Goal: Task Accomplishment & Management: Manage account settings

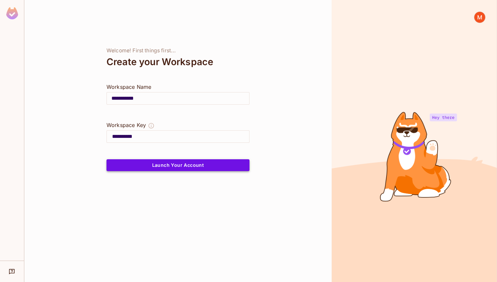
click at [211, 162] on button "Launch Your Account" at bounding box center [177, 165] width 143 height 12
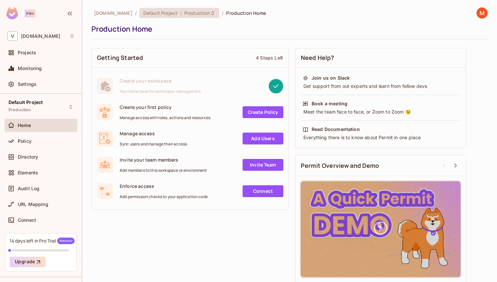
click at [187, 12] on span "Production" at bounding box center [197, 13] width 26 height 6
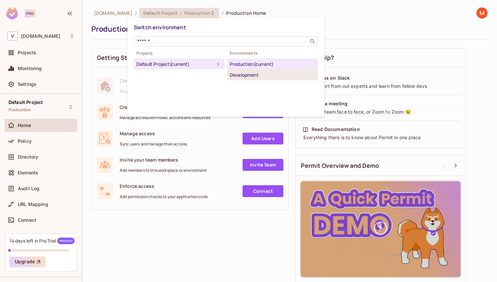
click at [250, 74] on div "Development" at bounding box center [272, 75] width 85 height 8
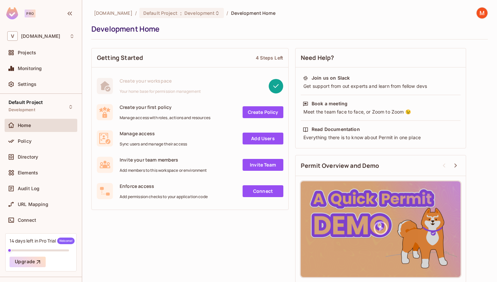
click at [254, 112] on link "Create Policy" at bounding box center [263, 112] width 41 height 12
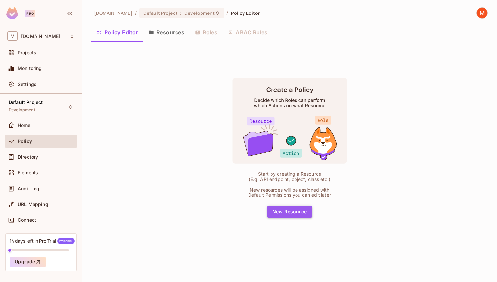
click at [289, 211] on button "New Resource" at bounding box center [289, 211] width 45 height 12
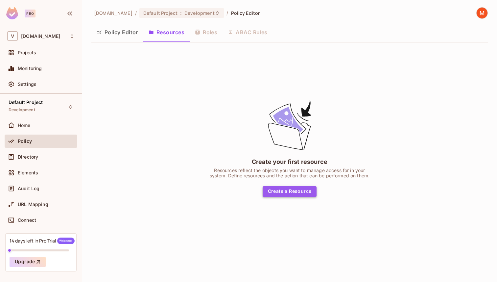
click at [287, 190] on button "Create a Resource" at bounding box center [290, 191] width 54 height 11
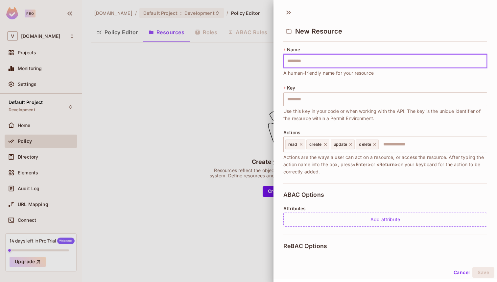
type input "*"
type input "**"
type input "***"
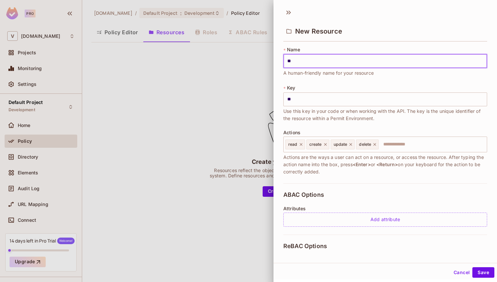
type input "***"
type input "****"
type input "*****"
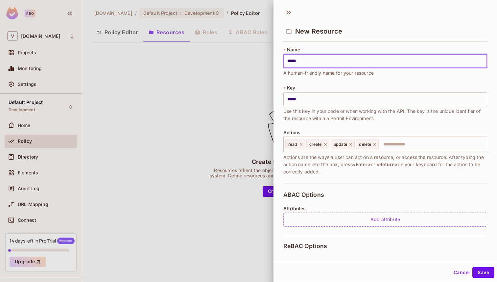
type input "******"
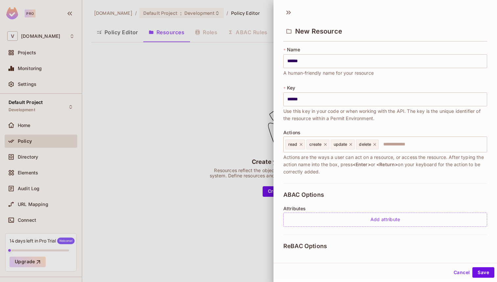
click at [401, 87] on div "* Key ****** ​ Use this key in your code or when working with the API. The key …" at bounding box center [385, 102] width 204 height 37
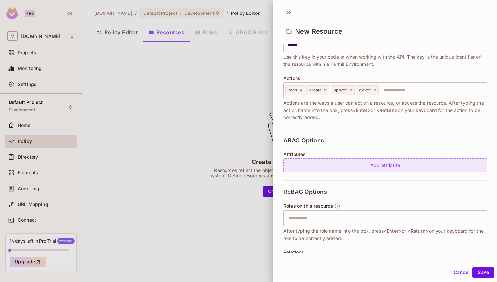
scroll to position [62, 0]
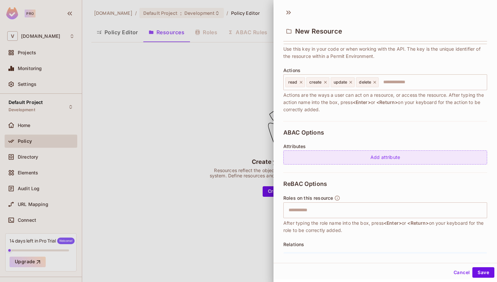
click at [372, 157] on div "Add attribute" at bounding box center [385, 157] width 204 height 14
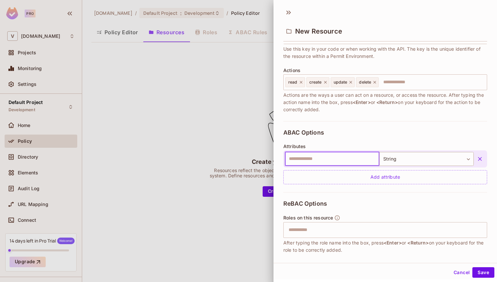
click at [480, 159] on icon "button" at bounding box center [480, 159] width 4 height 4
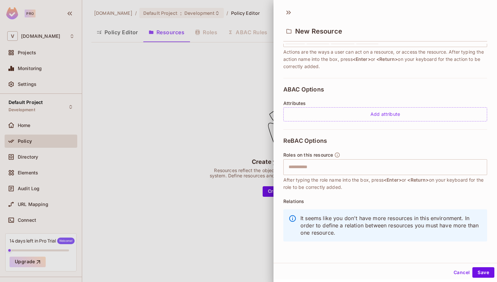
scroll to position [1, 0]
click at [309, 165] on input "text" at bounding box center [384, 165] width 199 height 13
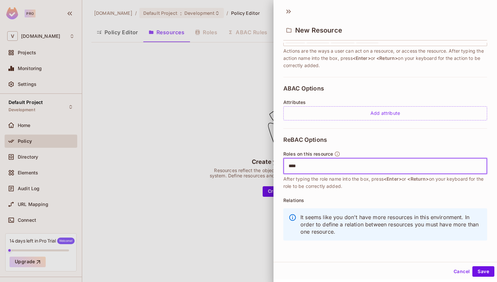
type input "*****"
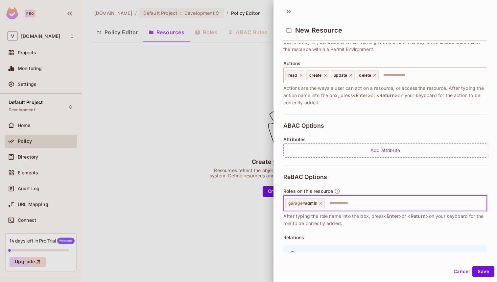
scroll to position [65, 0]
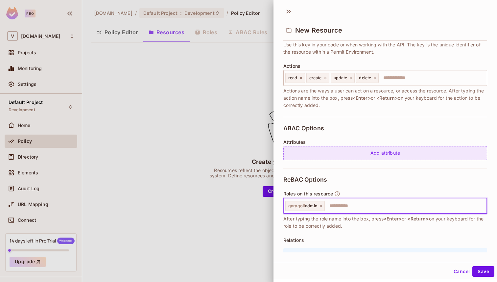
click at [376, 155] on div "Add attribute" at bounding box center [385, 153] width 204 height 14
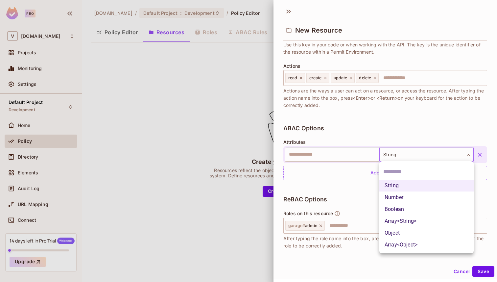
click at [449, 154] on body "Pro V vendpark.io Projects Monitoring Settings Default Project Development Home…" at bounding box center [248, 141] width 497 height 282
click at [479, 153] on div at bounding box center [248, 141] width 497 height 282
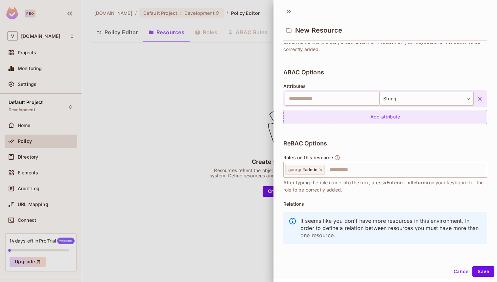
scroll to position [125, 0]
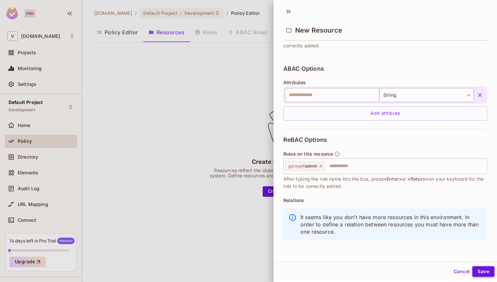
click at [489, 275] on button "Save" at bounding box center [483, 271] width 22 height 11
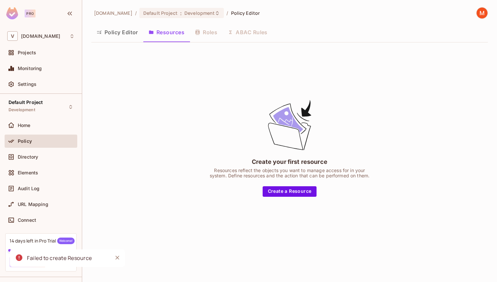
click at [110, 259] on div "Notifications Alt+T" at bounding box center [114, 257] width 15 height 13
click at [117, 258] on icon "Close" at bounding box center [117, 257] width 7 height 7
click at [274, 193] on button "Create a Resource" at bounding box center [290, 191] width 54 height 11
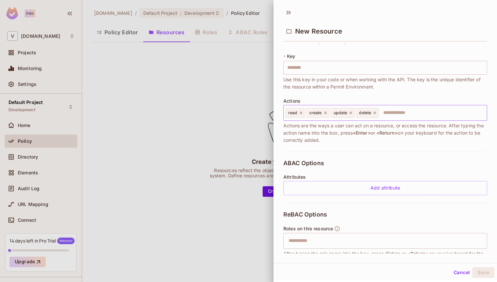
scroll to position [0, 0]
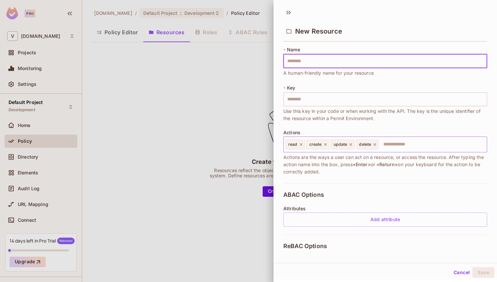
type input "*"
type input "**"
type input "***"
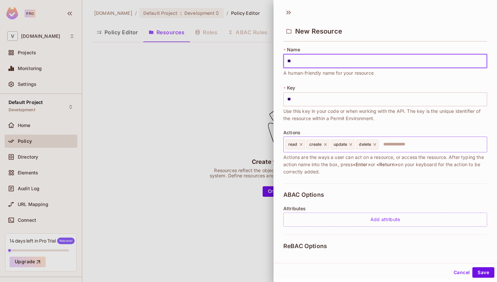
type input "***"
type input "****"
type input "*****"
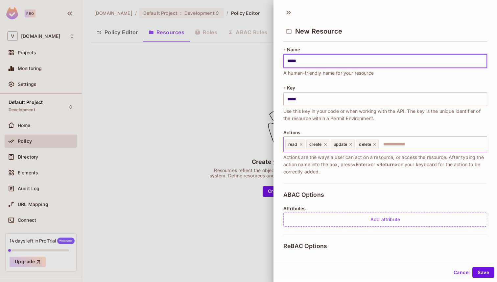
type input "******"
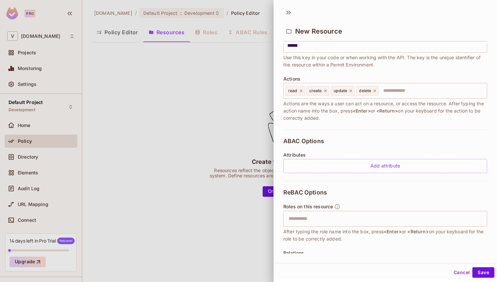
scroll to position [105, 0]
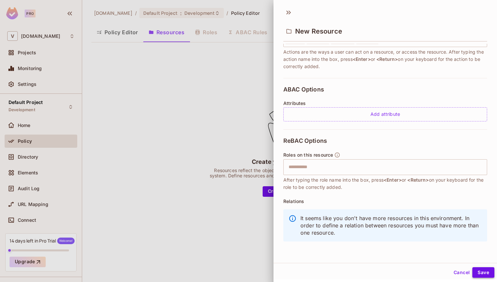
type input "******"
click at [479, 272] on button "Save" at bounding box center [483, 272] width 22 height 11
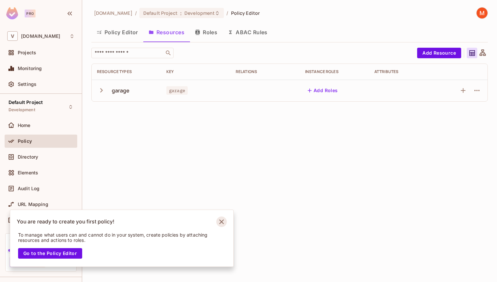
click at [223, 222] on icon "Notifications Alt+T" at bounding box center [221, 221] width 11 height 11
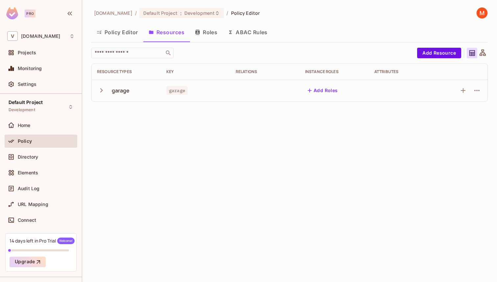
click at [96, 92] on td "garage" at bounding box center [126, 91] width 69 height 22
click at [97, 92] on icon "button" at bounding box center [101, 90] width 9 height 9
click at [99, 93] on icon "button" at bounding box center [101, 90] width 9 height 9
click at [215, 35] on button "Roles" at bounding box center [206, 32] width 33 height 16
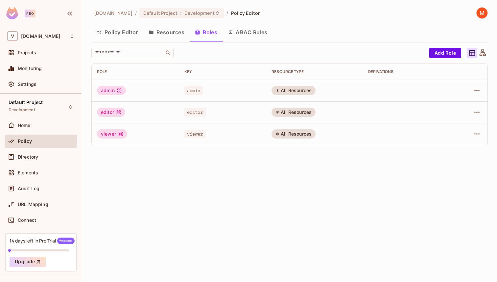
click at [245, 37] on button "ABAC Rules" at bounding box center [247, 32] width 50 height 16
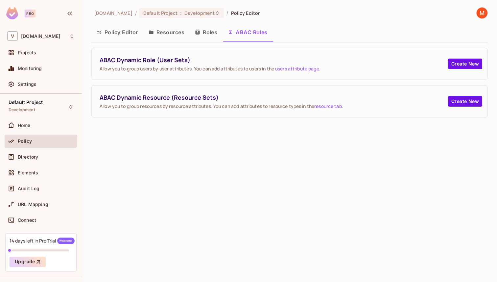
click at [205, 34] on button "Roles" at bounding box center [206, 32] width 33 height 16
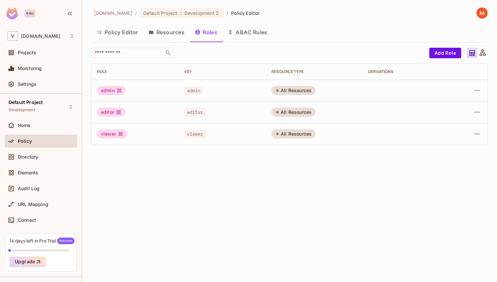
click at [180, 31] on button "Resources" at bounding box center [166, 32] width 46 height 16
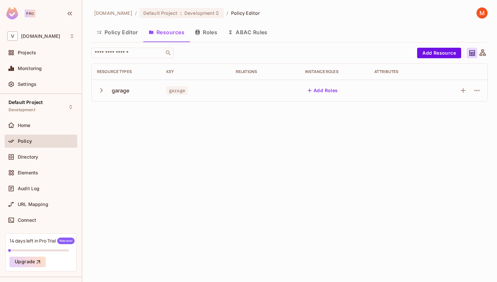
click at [208, 34] on button "Roles" at bounding box center [206, 32] width 33 height 16
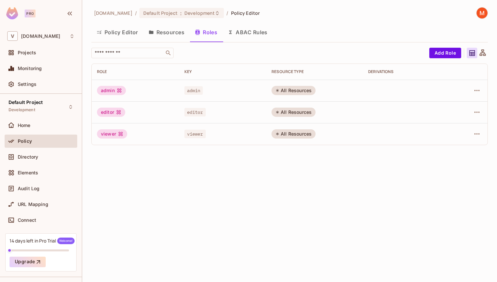
click at [261, 34] on button "ABAC Rules" at bounding box center [247, 32] width 50 height 16
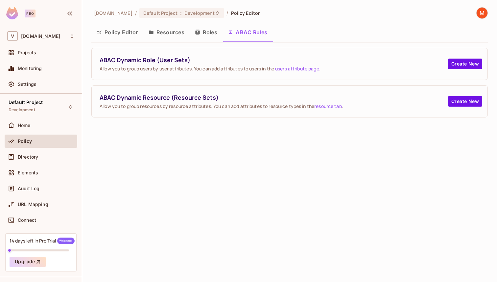
click at [176, 33] on button "Resources" at bounding box center [166, 32] width 46 height 16
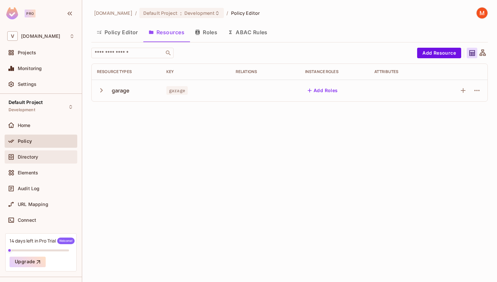
click at [58, 156] on div "Directory" at bounding box center [46, 156] width 57 height 5
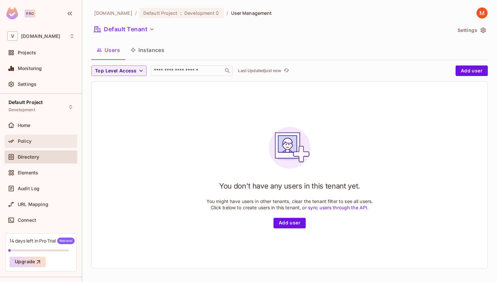
click at [40, 143] on div "Policy" at bounding box center [46, 140] width 57 height 5
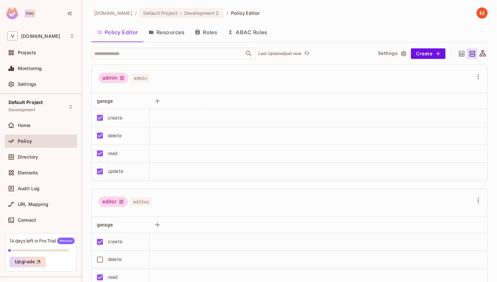
click at [171, 35] on button "Resources" at bounding box center [166, 32] width 46 height 16
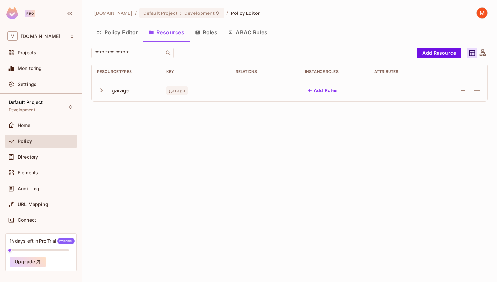
click at [127, 31] on button "Policy Editor" at bounding box center [117, 32] width 52 height 16
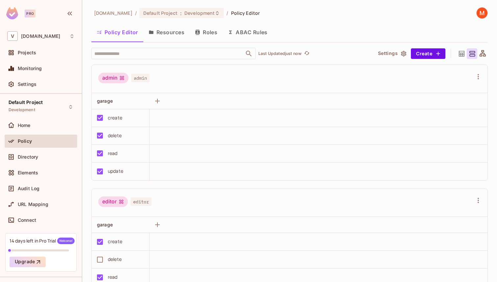
click at [204, 35] on button "Roles" at bounding box center [206, 32] width 33 height 16
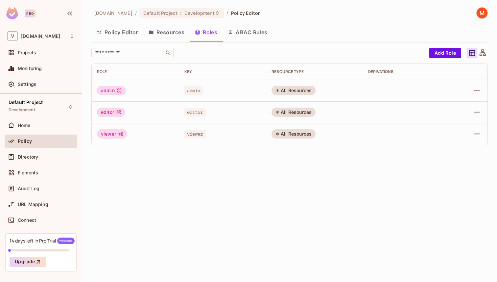
click at [196, 91] on span "admin" at bounding box center [193, 90] width 19 height 9
click at [291, 92] on div "All Resources" at bounding box center [293, 90] width 44 height 9
click at [308, 113] on div "All Resources" at bounding box center [293, 111] width 44 height 9
click at [250, 31] on button "ABAC Rules" at bounding box center [247, 32] width 50 height 16
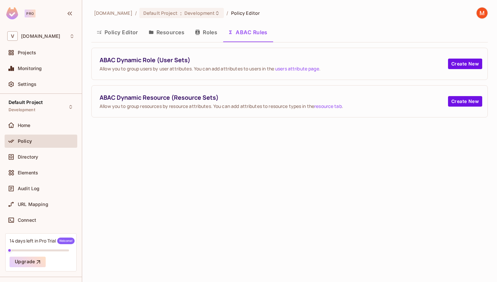
click at [128, 35] on button "Policy Editor" at bounding box center [117, 32] width 52 height 16
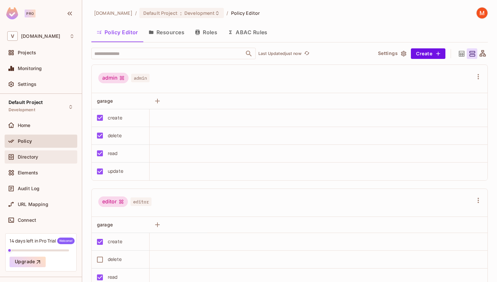
click at [53, 159] on div "Directory" at bounding box center [40, 157] width 67 height 8
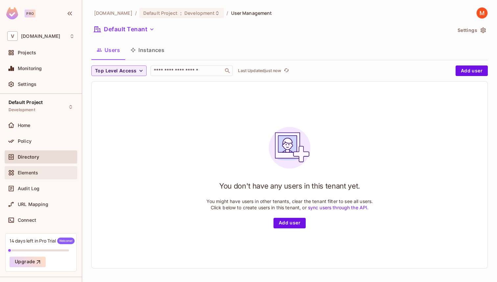
click at [51, 168] on div "Elements" at bounding box center [41, 172] width 73 height 13
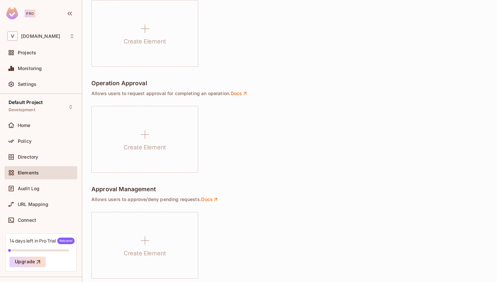
scroll to position [451, 0]
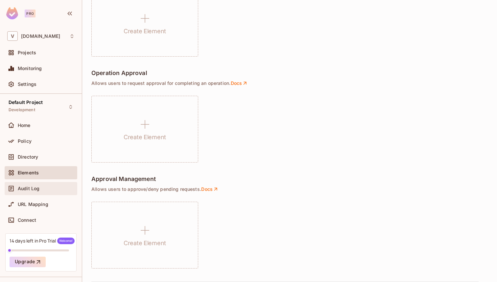
click at [53, 190] on div "Audit Log" at bounding box center [46, 188] width 57 height 5
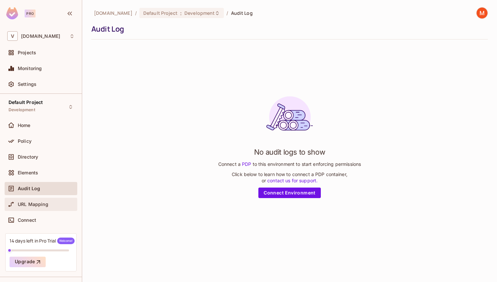
click at [53, 200] on div "URL Mapping" at bounding box center [40, 204] width 67 height 8
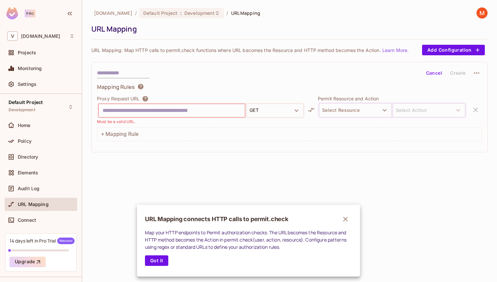
click at [69, 243] on div at bounding box center [248, 141] width 497 height 282
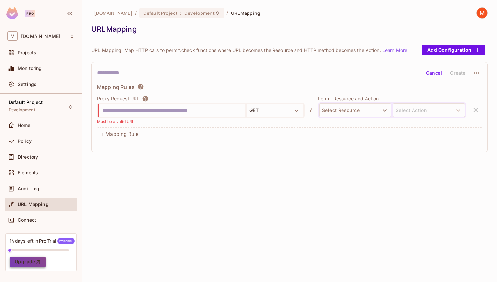
click at [33, 264] on button "Upgrade" at bounding box center [28, 261] width 36 height 11
click at [50, 245] on div "14 days left in Pro Trial Welcome! Upgrade" at bounding box center [40, 252] width 71 height 38
click at [69, 239] on span "Welcome!" at bounding box center [65, 240] width 17 height 7
click at [57, 85] on div "Settings" at bounding box center [46, 83] width 57 height 5
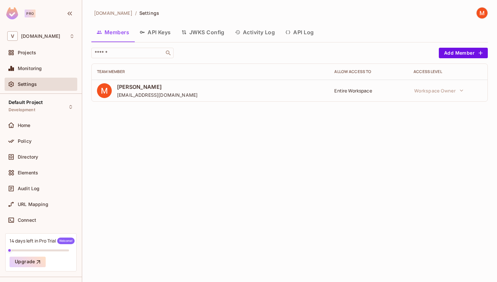
click at [163, 35] on button "API Keys" at bounding box center [155, 32] width 42 height 16
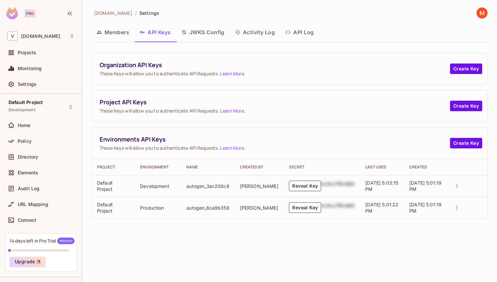
click at [298, 187] on button "Reveal Key" at bounding box center [305, 185] width 32 height 11
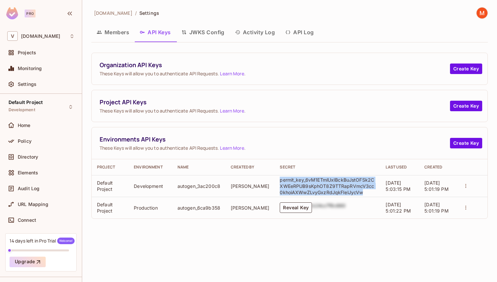
drag, startPoint x: 356, startPoint y: 192, endPoint x: 270, endPoint y: 179, distance: 86.7
click at [274, 179] on td "permit_key_6vM1ETmlUxIBckBuJstOFSk2CXWEeRPUB9sKphOT8Z9TTRapRVmcV3cc0khoiAXWwZLv…" at bounding box center [327, 186] width 106 height 22
copy p "permit_key_6vM1ETmlUxIBckBuJstOFSk2CXWEeRPUB9sKphOT8Z9TTRapRVmcV3cc0khoiAXWwZLv…"
click at [125, 32] on button "Members" at bounding box center [112, 32] width 43 height 16
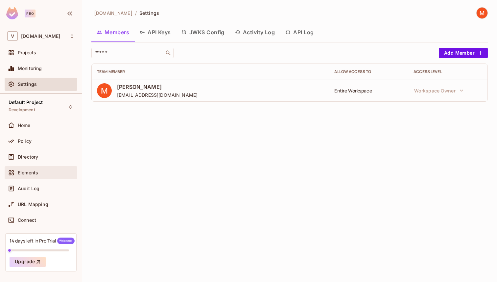
click at [50, 172] on div "Elements" at bounding box center [46, 172] width 57 height 5
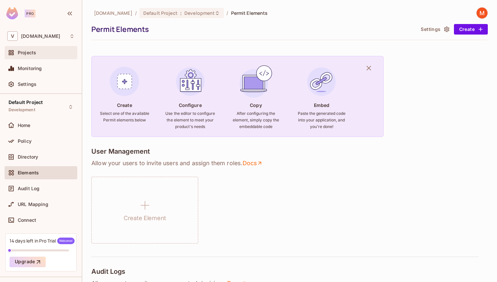
click at [48, 54] on div "Projects" at bounding box center [46, 52] width 57 height 5
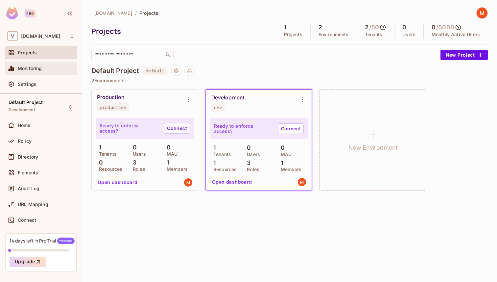
click at [39, 71] on div "Monitoring" at bounding box center [40, 68] width 67 height 8
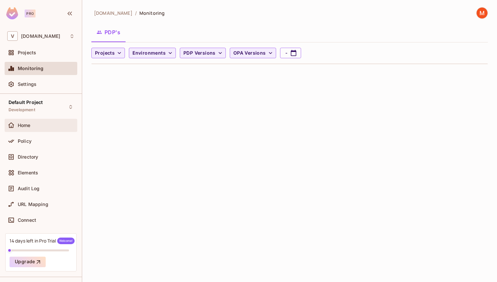
click at [41, 127] on div "Home" at bounding box center [46, 125] width 57 height 5
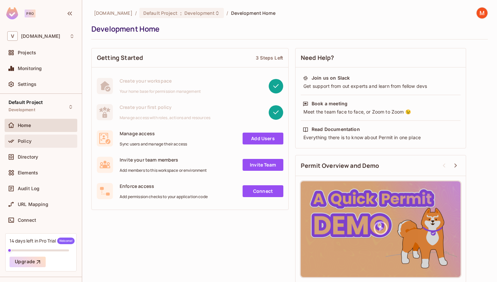
click at [44, 142] on div "Policy" at bounding box center [46, 140] width 57 height 5
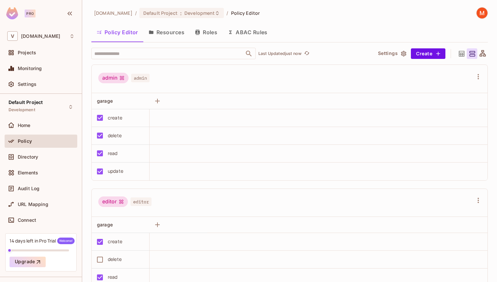
click at [171, 35] on button "Resources" at bounding box center [166, 32] width 46 height 16
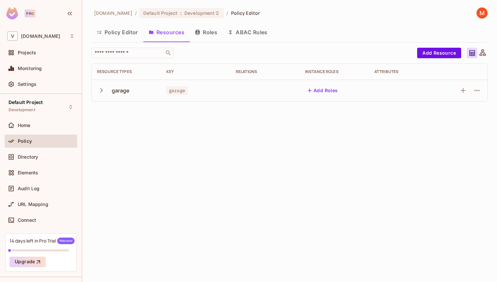
click at [214, 32] on button "Roles" at bounding box center [206, 32] width 33 height 16
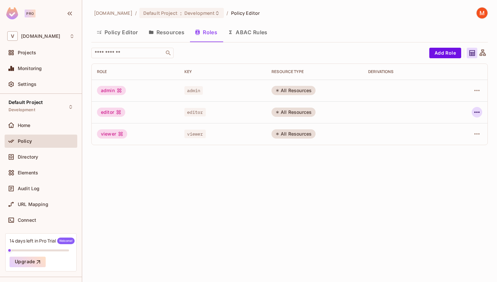
click at [475, 111] on icon "button" at bounding box center [477, 112] width 8 height 8
click at [458, 155] on div "Delete Role" at bounding box center [450, 156] width 25 height 7
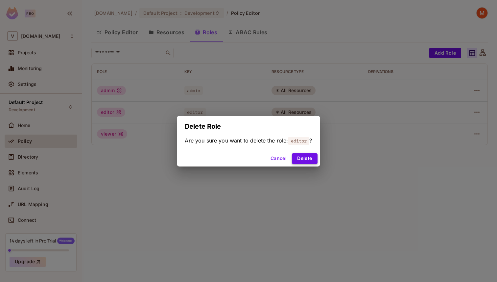
click at [313, 157] on button "Delete" at bounding box center [304, 158] width 25 height 11
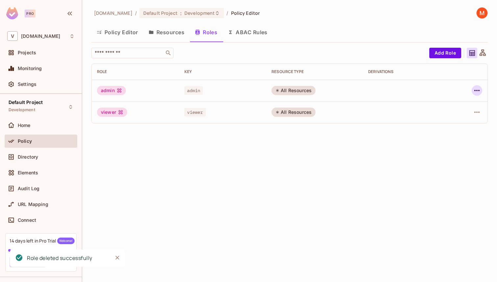
click at [476, 93] on icon "button" at bounding box center [477, 90] width 8 height 8
click at [457, 105] on div "Edit Role" at bounding box center [448, 105] width 20 height 7
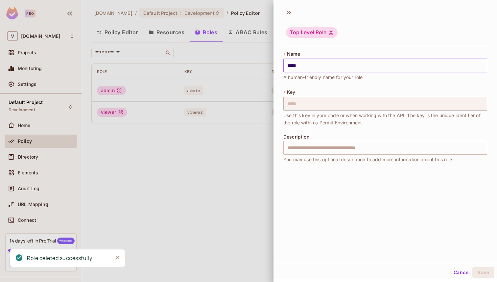
click at [333, 63] on input "*****" at bounding box center [385, 65] width 204 height 14
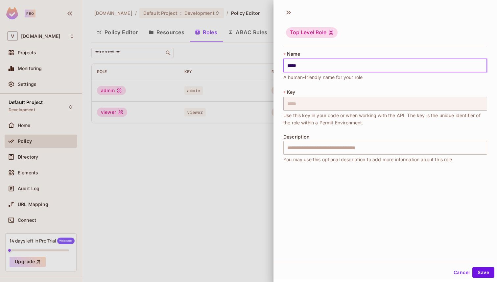
type input "**********"
click at [359, 87] on div "**********" at bounding box center [385, 111] width 204 height 120
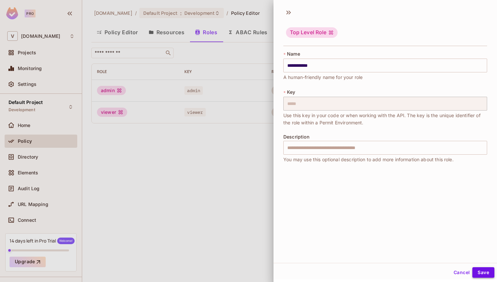
click at [485, 269] on button "Save" at bounding box center [483, 272] width 22 height 11
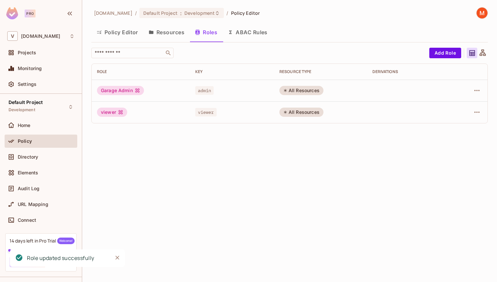
click at [227, 160] on div "vendpark.io / Default Project : Development / Policy Editor Policy Editor Resou…" at bounding box center [289, 141] width 415 height 282
click at [299, 91] on div "All Resources" at bounding box center [301, 90] width 44 height 9
click at [475, 88] on icon "button" at bounding box center [477, 90] width 8 height 8
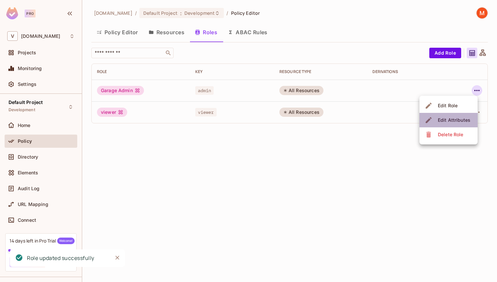
click at [451, 115] on span "Edit Attributes" at bounding box center [454, 120] width 36 height 11
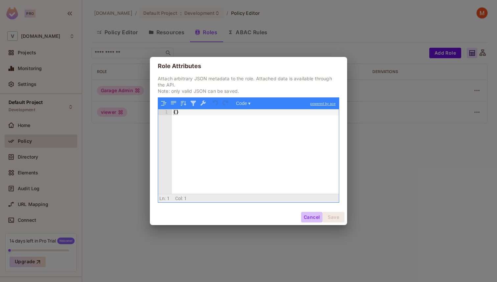
click at [310, 219] on button "Cancel" at bounding box center [311, 217] width 21 height 11
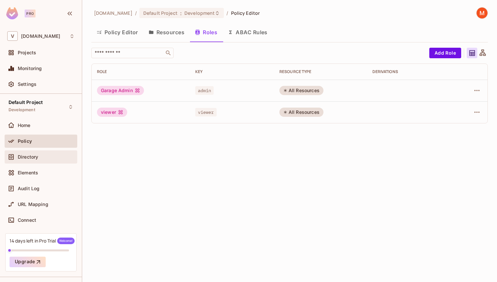
click at [57, 159] on div "Directory" at bounding box center [40, 157] width 67 height 8
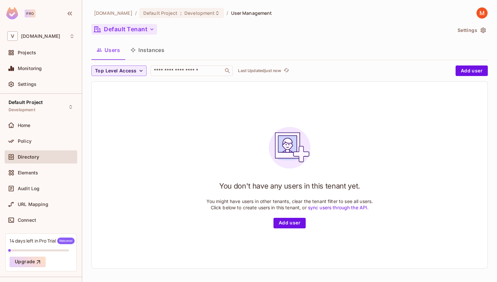
click at [148, 27] on button "Default Tenant" at bounding box center [124, 29] width 66 height 11
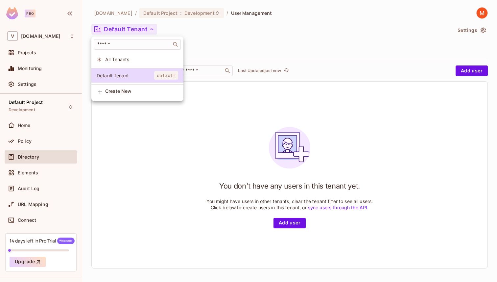
click at [136, 89] on span "Create New" at bounding box center [141, 90] width 73 height 5
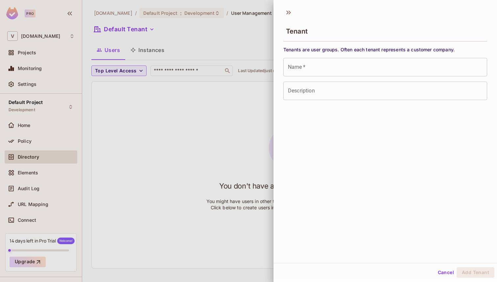
click at [317, 66] on input "Name   *" at bounding box center [385, 67] width 204 height 18
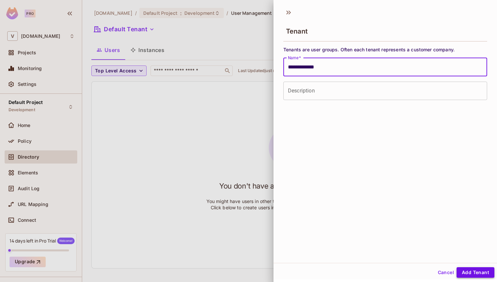
type input "**********"
click at [470, 273] on button "Add Tenant" at bounding box center [475, 272] width 38 height 11
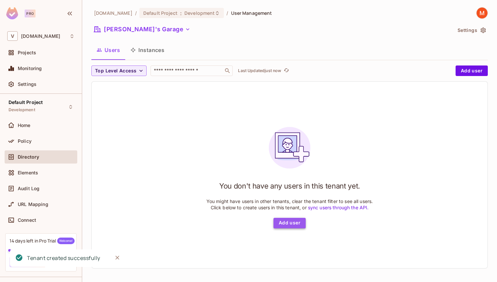
click at [290, 224] on button "Add user" at bounding box center [289, 223] width 32 height 11
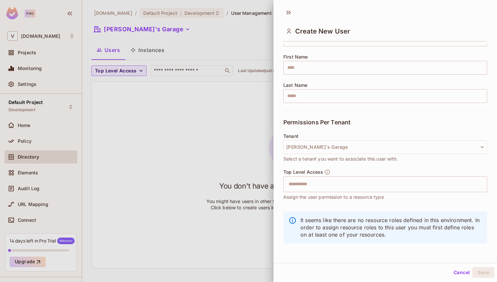
scroll to position [74, 0]
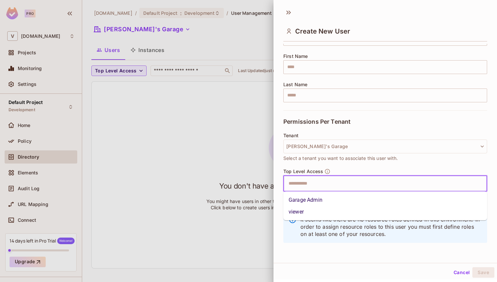
click at [330, 180] on input "text" at bounding box center [380, 183] width 190 height 13
click at [329, 199] on li "Garage Admin" at bounding box center [385, 200] width 204 height 12
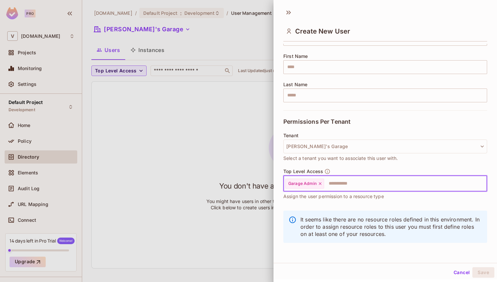
scroll to position [1, 0]
click at [459, 273] on button "Cancel" at bounding box center [461, 271] width 21 height 11
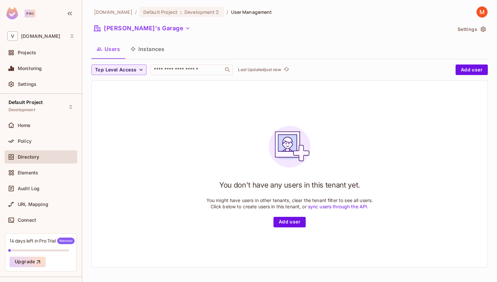
click at [142, 46] on button "Instances" at bounding box center [147, 49] width 44 height 16
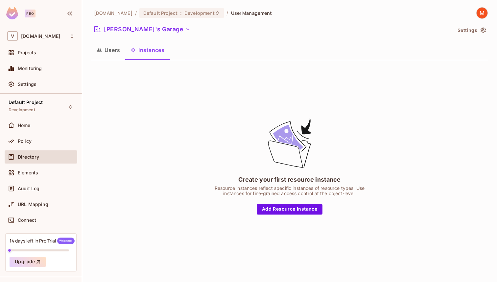
click at [142, 46] on button "Instances" at bounding box center [147, 50] width 44 height 16
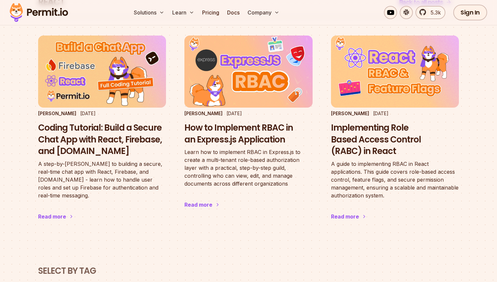
scroll to position [62, 0]
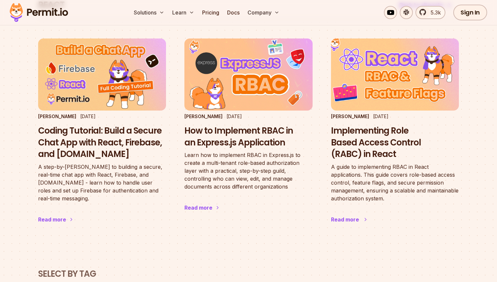
click at [399, 82] on img at bounding box center [394, 74] width 141 height 79
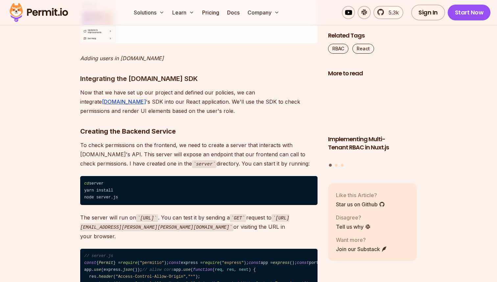
scroll to position [3724, 0]
